Goal: Information Seeking & Learning: Learn about a topic

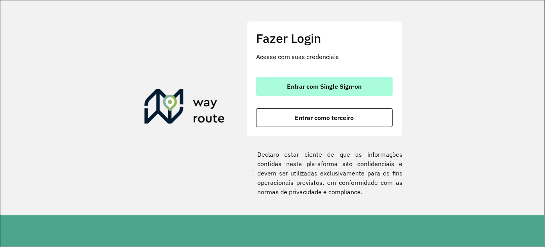
click at [311, 89] on span "Entrar com Single Sign-on" at bounding box center [324, 86] width 75 height 6
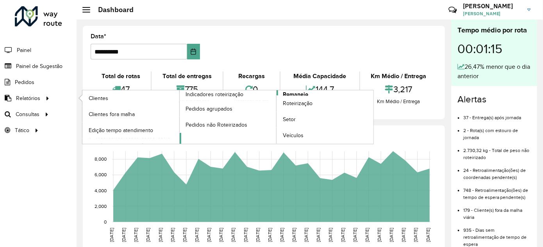
click at [291, 92] on span "Romaneio" at bounding box center [295, 94] width 25 height 8
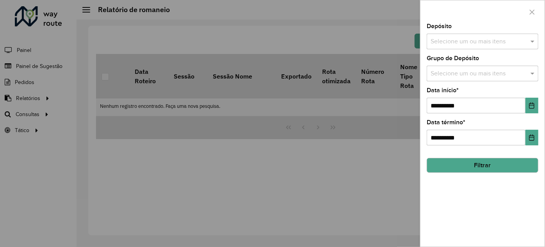
click at [473, 44] on input "text" at bounding box center [479, 41] width 100 height 9
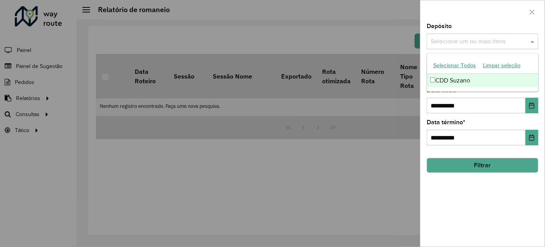
click at [452, 81] on div "CDD Suzano" at bounding box center [482, 80] width 111 height 13
click at [497, 27] on div "Depósito Selecione um ou mais itens CDD Suzano × ×" at bounding box center [483, 36] width 112 height 26
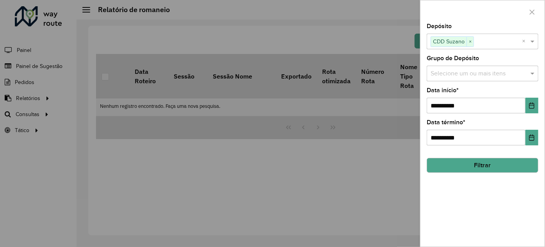
click at [476, 75] on input "text" at bounding box center [479, 73] width 100 height 9
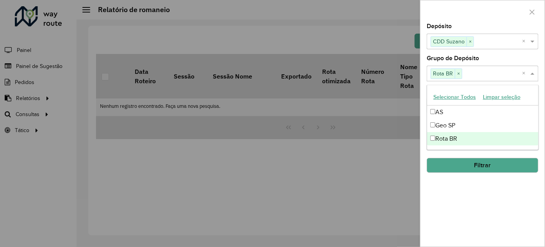
click at [459, 193] on div "**********" at bounding box center [483, 134] width 124 height 223
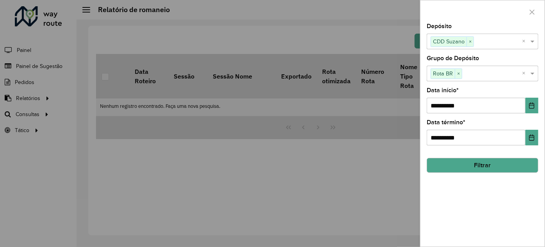
click at [458, 162] on button "Filtrar" at bounding box center [483, 165] width 112 height 15
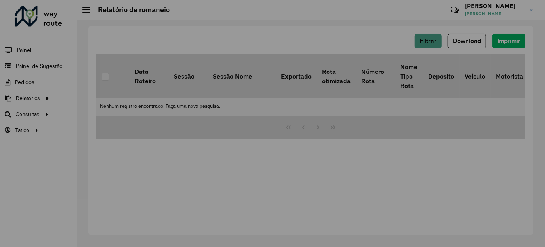
click at [0, 0] on div "Aguarde..." at bounding box center [0, 0] width 0 height 0
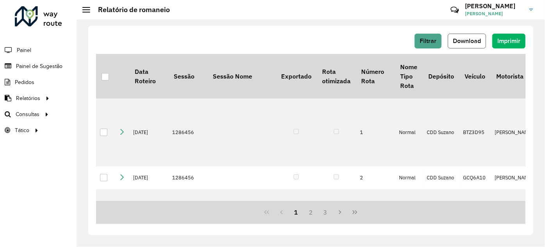
click at [461, 39] on span "Download" at bounding box center [467, 40] width 28 height 7
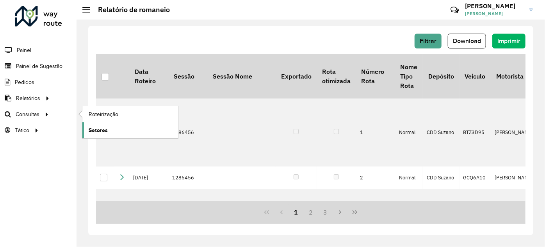
click at [102, 127] on span "Setores" at bounding box center [98, 130] width 19 height 8
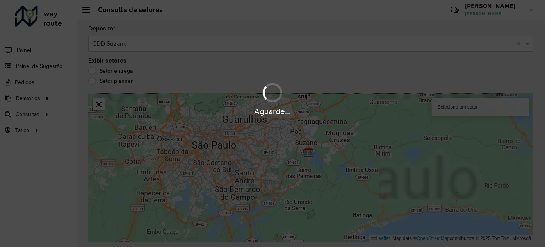
click at [104, 81] on div "Aguarde..." at bounding box center [272, 98] width 545 height 37
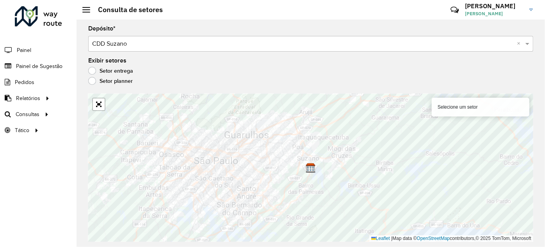
click at [104, 81] on label "Setor planner" at bounding box center [110, 81] width 45 height 8
click at [118, 72] on label "Setor entrega" at bounding box center [110, 71] width 45 height 8
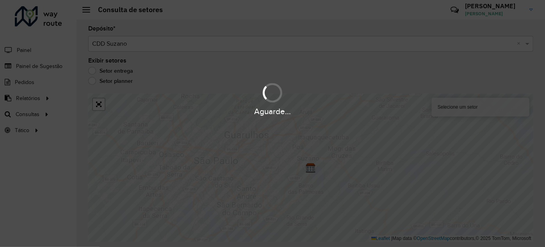
click at [118, 72] on hb-app "Aguarde... Pop-up bloqueado! Seu navegador bloqueou automáticamente a abertura …" at bounding box center [272, 123] width 545 height 247
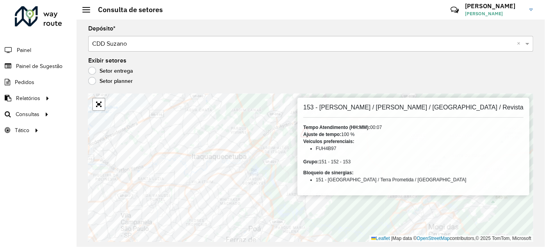
click at [397, 78] on div "Setor planner" at bounding box center [310, 82] width 445 height 9
click at [393, 77] on div "Exibir setores Setor entrega Setor planner" at bounding box center [310, 73] width 445 height 30
drag, startPoint x: 346, startPoint y: 52, endPoint x: 311, endPoint y: 42, distance: 36.2
click at [315, 43] on formly-group "Depósito * Selecione um depósito × CDD Suzano × Exibir setores Setor entrega Se…" at bounding box center [310, 134] width 445 height 216
click at [311, 42] on input "text" at bounding box center [303, 43] width 422 height 9
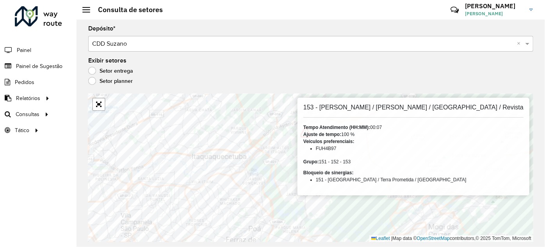
click at [311, 42] on input "text" at bounding box center [303, 43] width 422 height 9
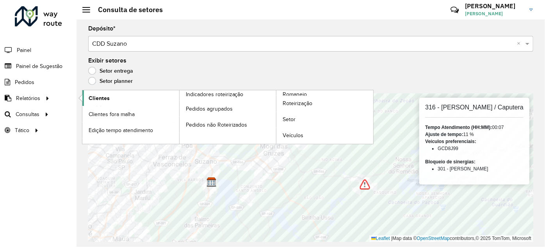
click at [94, 98] on span "Clientes" at bounding box center [99, 98] width 21 height 8
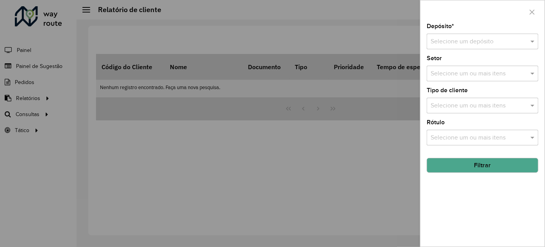
click at [475, 42] on input "text" at bounding box center [475, 41] width 88 height 9
click at [454, 64] on span "CDD Suzano" at bounding box center [447, 64] width 35 height 7
click at [62, 61] on div at bounding box center [272, 123] width 545 height 247
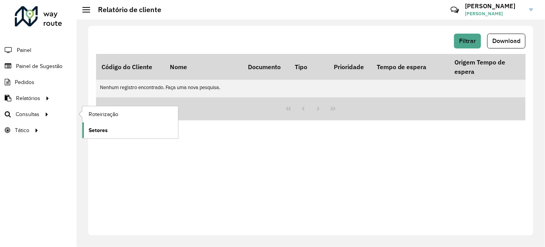
click at [107, 129] on link "Setores" at bounding box center [130, 130] width 96 height 16
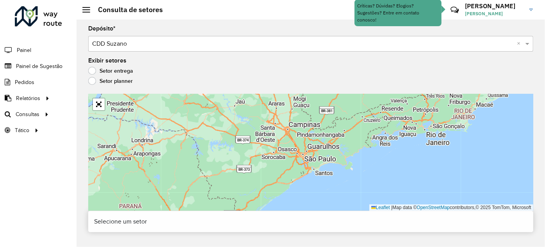
click at [108, 84] on div "Setor planner" at bounding box center [310, 82] width 445 height 9
click at [104, 78] on label "Setor planner" at bounding box center [110, 81] width 45 height 8
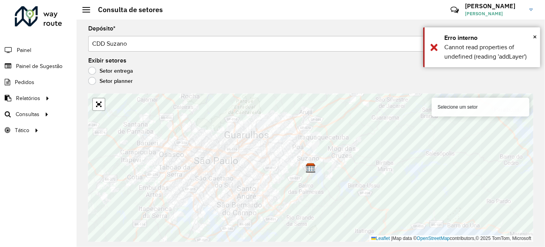
click at [117, 69] on label "Setor entrega" at bounding box center [110, 71] width 45 height 8
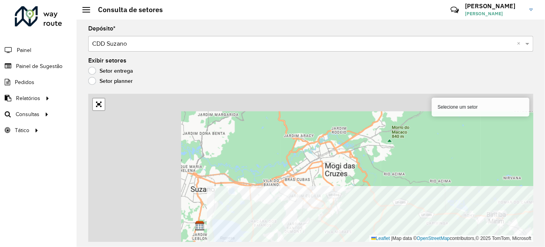
click at [439, 245] on div "Depósito * Selecione um depósito × CDD Suzano × Exibir setores Setor entrega Se…" at bounding box center [311, 133] width 469 height 227
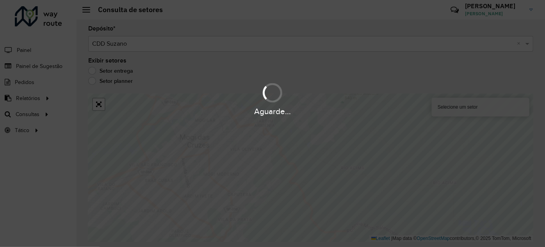
click at [244, 150] on hb-app "Aguarde... Pop-up bloqueado! Seu navegador bloqueou automáticamente a abertura …" at bounding box center [272, 123] width 545 height 247
click at [198, 180] on div "Aguarde..." at bounding box center [272, 123] width 545 height 247
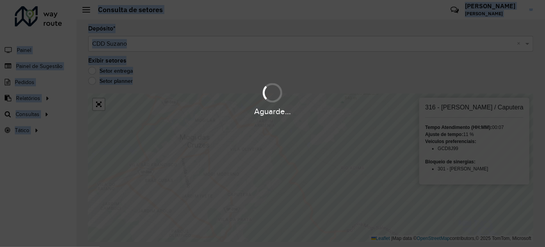
click at [252, 135] on hb-app "Aguarde... Pop-up bloqueado! Seu navegador bloqueou automáticamente a abertura …" at bounding box center [272, 123] width 545 height 247
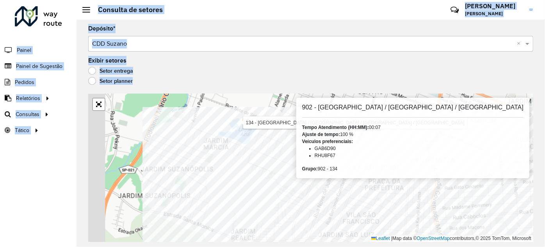
drag, startPoint x: 198, startPoint y: 180, endPoint x: 386, endPoint y: 177, distance: 188.7
click at [312, 191] on hb-app "Aguarde... Pop-up bloqueado! Seu navegador bloqueou automáticamente a abertura …" at bounding box center [272, 123] width 545 height 247
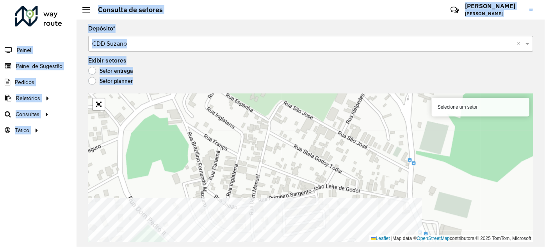
click at [220, 246] on html "Aguarde... Pop-up bloqueado! Seu navegador bloqueou automáticamente a abertura …" at bounding box center [272, 123] width 545 height 247
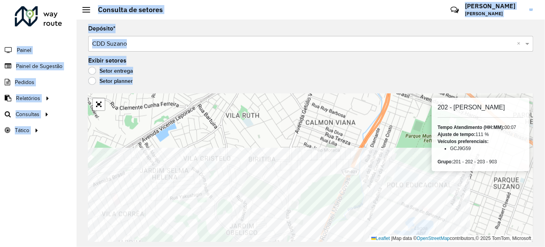
click at [255, 246] on html "Aguarde... Pop-up bloqueado! Seu navegador bloqueou automáticamente a abertura …" at bounding box center [272, 123] width 545 height 247
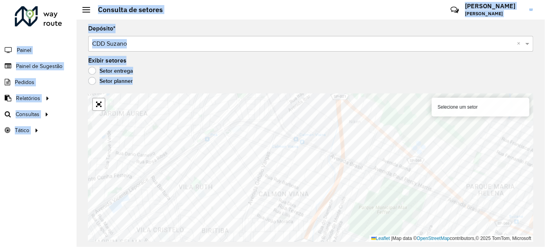
click at [295, 191] on hb-app "Aguarde... Pop-up bloqueado! Seu navegador bloqueou automáticamente a abertura …" at bounding box center [272, 123] width 545 height 247
drag, startPoint x: 257, startPoint y: 246, endPoint x: 295, endPoint y: 191, distance: 66.6
click at [0, 0] on div "Aguarde..." at bounding box center [0, 0] width 0 height 0
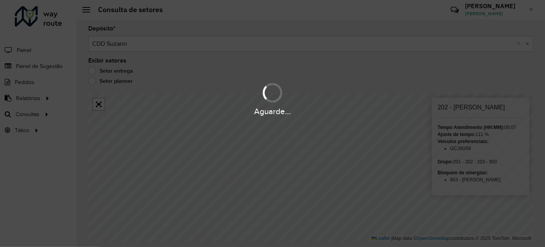
click at [295, 191] on div "Aguarde..." at bounding box center [272, 123] width 545 height 247
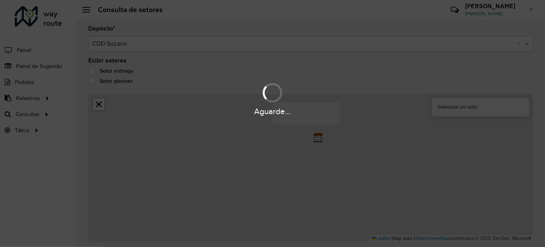
click at [313, 182] on hb-app "Aguarde... Pop-up bloqueado! Seu navegador bloqueou automáticamente a abertura …" at bounding box center [272, 123] width 545 height 247
drag, startPoint x: 335, startPoint y: 170, endPoint x: 306, endPoint y: 182, distance: 31.6
click at [312, 182] on div "Aguarde..." at bounding box center [272, 123] width 545 height 247
click at [306, 182] on div "Aguarde..." at bounding box center [272, 123] width 545 height 247
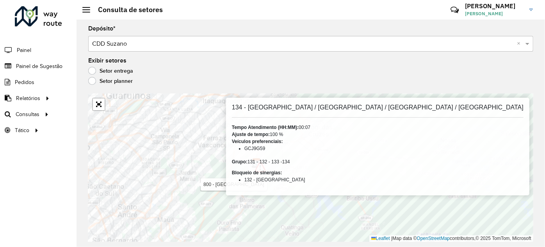
click at [141, 192] on hb-app "Aguarde... Pop-up bloqueado! Seu navegador bloqueou automáticamente a abertura …" at bounding box center [272, 123] width 545 height 247
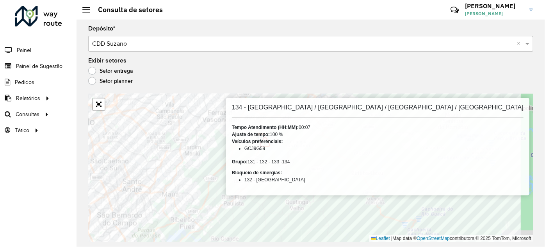
click at [64, 203] on div "Roteirizador AmbevTech Painel Painel de Sugestão Pedidos Relatórios Clientes Cl…" at bounding box center [272, 123] width 545 height 247
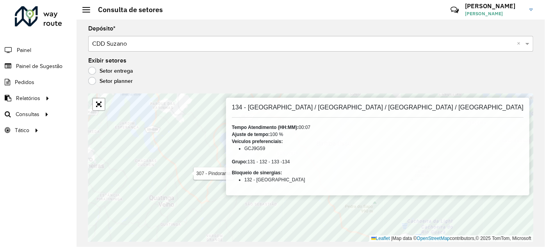
click at [306, 139] on div "307 - Pindorama 134 - [GEOGRAPHIC_DATA] / [GEOGRAPHIC_DATA] / [GEOGRAPHIC_DATA]…" at bounding box center [310, 168] width 445 height 148
click at [425, 126] on div "Tempo Atendimento (HH:MM): 00:07" at bounding box center [378, 127] width 292 height 7
click at [287, 186] on div "134 - [GEOGRAPHIC_DATA] / [GEOGRAPHIC_DATA] / [GEOGRAPHIC_DATA] / [GEOGRAPHIC_D…" at bounding box center [377, 147] width 303 height 98
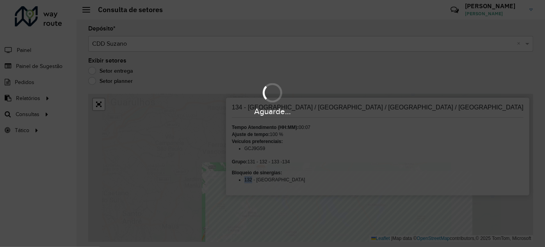
click at [285, 195] on hb-app "Aguarde... Pop-up bloqueado! Seu navegador bloqueou automáticamente a abertura …" at bounding box center [272, 123] width 545 height 247
